Goal: Transaction & Acquisition: Purchase product/service

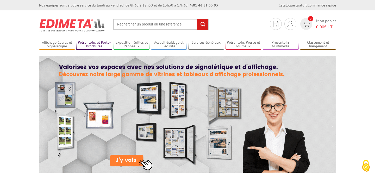
click at [90, 46] on link "Présentoirs et Porte-brochures" at bounding box center [94, 44] width 36 height 9
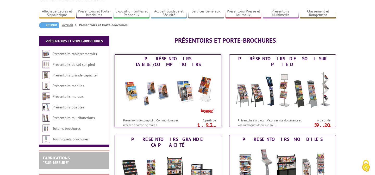
scroll to position [43, 0]
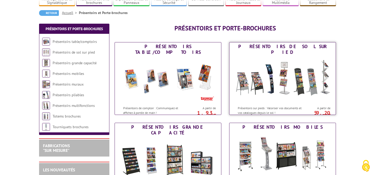
click at [272, 77] on img at bounding box center [282, 79] width 96 height 47
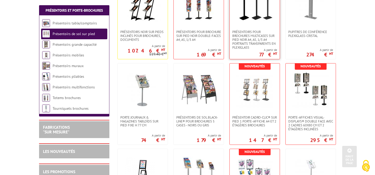
scroll to position [139, 0]
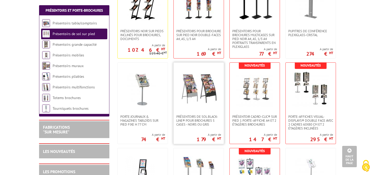
click at [206, 95] on img at bounding box center [198, 88] width 36 height 36
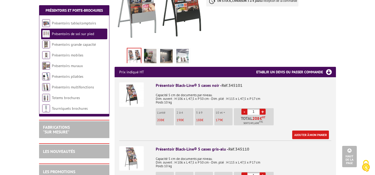
scroll to position [135, 0]
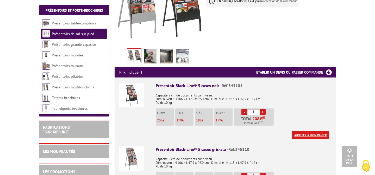
click at [307, 131] on link "Ajouter à mon panier" at bounding box center [310, 135] width 37 height 9
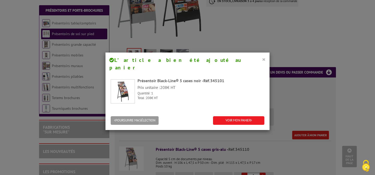
click at [264, 61] on button "×" at bounding box center [264, 59] width 4 height 7
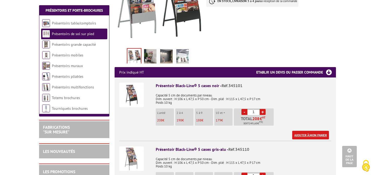
click at [302, 131] on link "Ajouter à mon panier" at bounding box center [310, 135] width 37 height 9
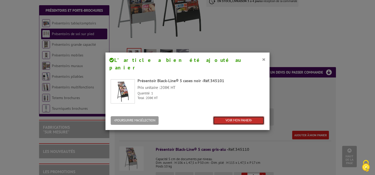
click at [248, 116] on link "VOIR MON PANIER" at bounding box center [238, 120] width 51 height 9
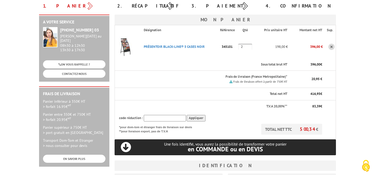
scroll to position [56, 0]
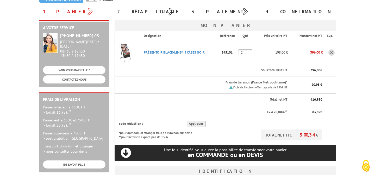
click at [243, 54] on input "2" at bounding box center [245, 52] width 14 height 6
type input "1"
click at [261, 61] on td "208,00 €" at bounding box center [270, 52] width 33 height 23
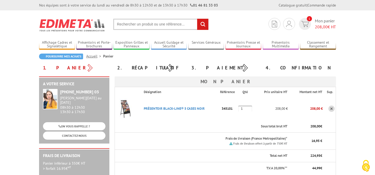
scroll to position [259, 0]
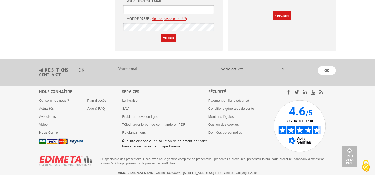
click at [130, 99] on link "La livraison" at bounding box center [130, 101] width 17 height 4
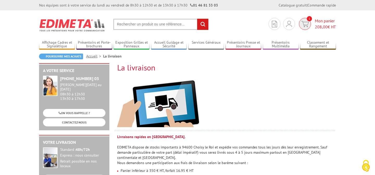
click at [326, 24] on span "208,00" at bounding box center [320, 26] width 13 height 5
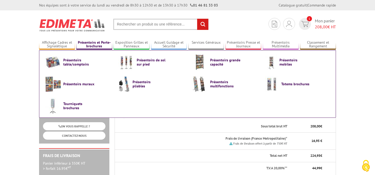
click at [100, 45] on link "Présentoirs et Porte-brochures" at bounding box center [94, 44] width 36 height 9
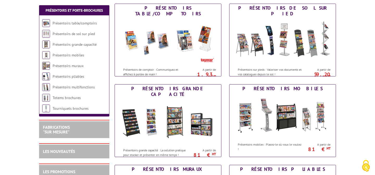
scroll to position [82, 0]
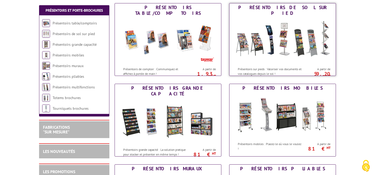
click at [302, 46] on img at bounding box center [282, 40] width 96 height 47
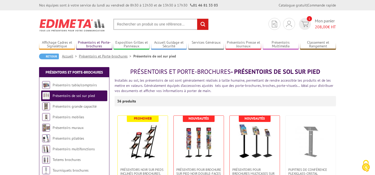
click at [96, 43] on link "Présentoirs et Porte-brochures" at bounding box center [94, 44] width 36 height 9
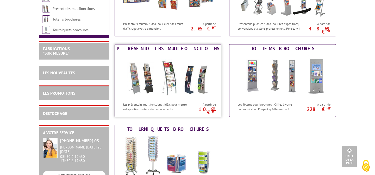
scroll to position [291, 0]
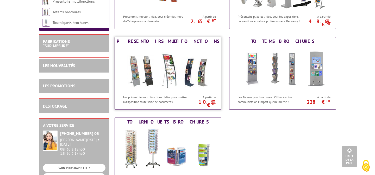
click at [194, 86] on img at bounding box center [168, 69] width 96 height 47
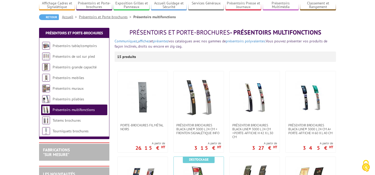
scroll to position [40, 0]
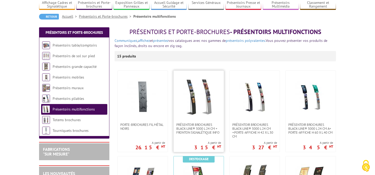
click at [209, 104] on img at bounding box center [198, 97] width 36 height 36
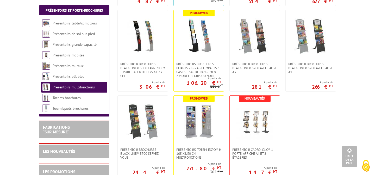
scroll to position [272, 0]
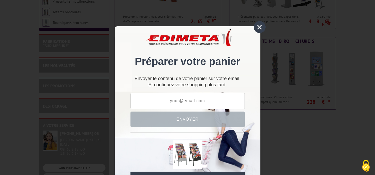
click at [260, 29] on div "×" at bounding box center [259, 27] width 12 height 12
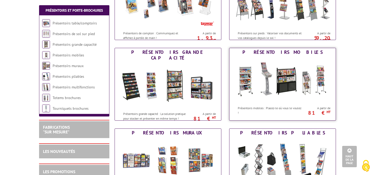
scroll to position [110, 0]
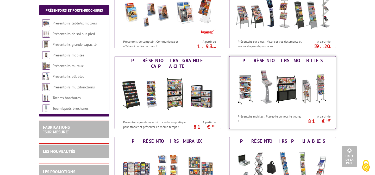
click at [273, 91] on img at bounding box center [282, 88] width 96 height 47
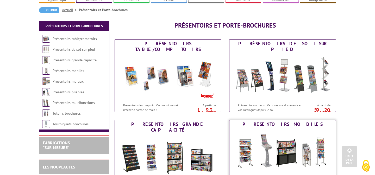
scroll to position [42, 0]
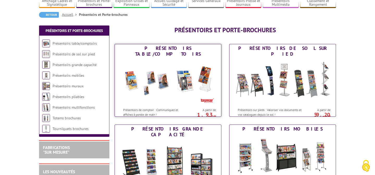
click at [196, 73] on img at bounding box center [168, 81] width 96 height 47
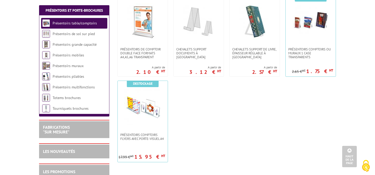
scroll to position [210, 0]
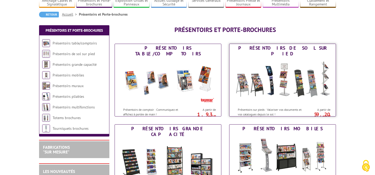
click at [263, 75] on img at bounding box center [282, 81] width 96 height 47
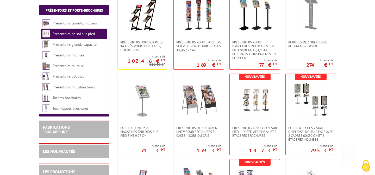
scroll to position [143, 0]
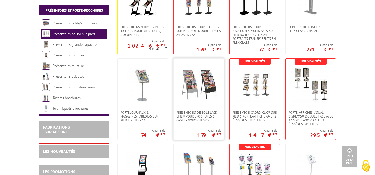
click at [202, 92] on img at bounding box center [198, 84] width 36 height 36
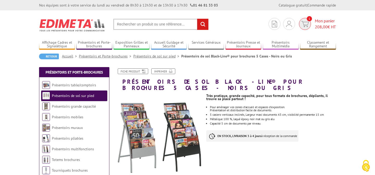
click at [324, 23] on span "Mon panier 208,00 € HT" at bounding box center [324, 24] width 21 height 12
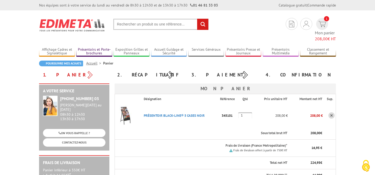
click at [85, 47] on link "Présentoirs et Porte-brochures" at bounding box center [94, 51] width 36 height 9
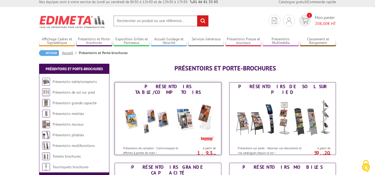
scroll to position [6, 0]
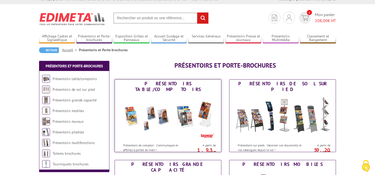
click at [146, 114] on img at bounding box center [168, 117] width 96 height 47
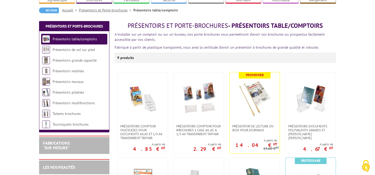
scroll to position [70, 0]
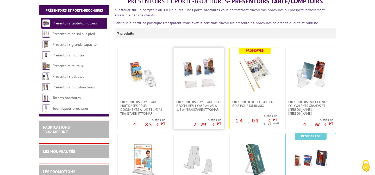
click at [204, 71] on img at bounding box center [198, 74] width 36 height 36
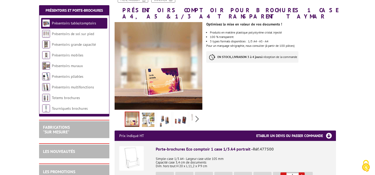
scroll to position [72, 0]
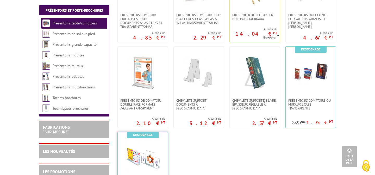
scroll to position [157, 0]
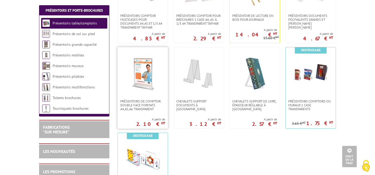
click at [149, 73] on img at bounding box center [142, 73] width 36 height 36
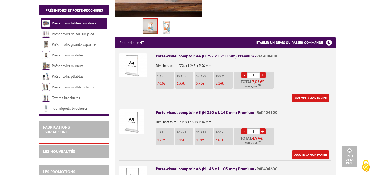
scroll to position [169, 0]
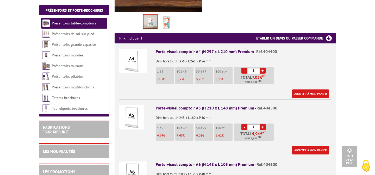
click at [166, 134] on p "4,94 €" at bounding box center [165, 136] width 17 height 4
click at [262, 124] on link "+" at bounding box center [262, 127] width 6 height 6
type input "2"
click at [294, 146] on link "Ajouter à mon panier" at bounding box center [310, 150] width 37 height 9
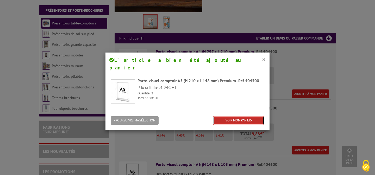
click at [237, 116] on link "VOIR MON PANIER" at bounding box center [238, 120] width 51 height 9
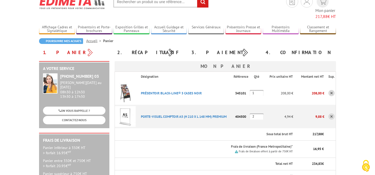
scroll to position [19, 0]
